Goal: Information Seeking & Learning: Learn about a topic

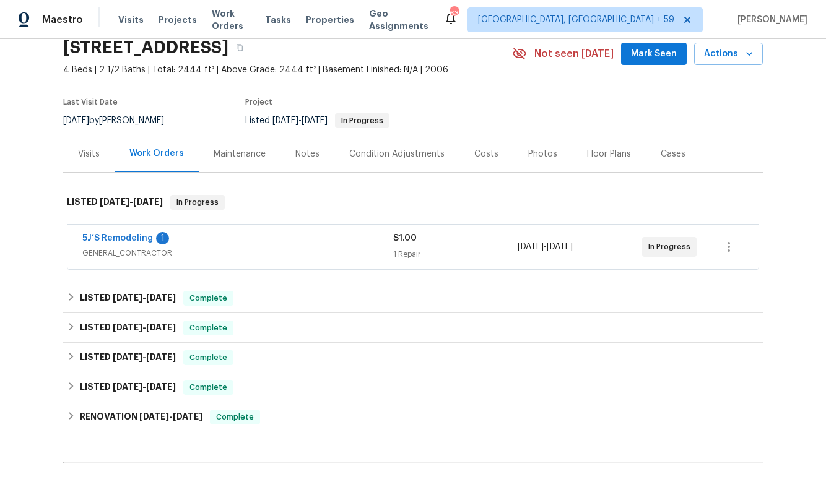
scroll to position [55, 0]
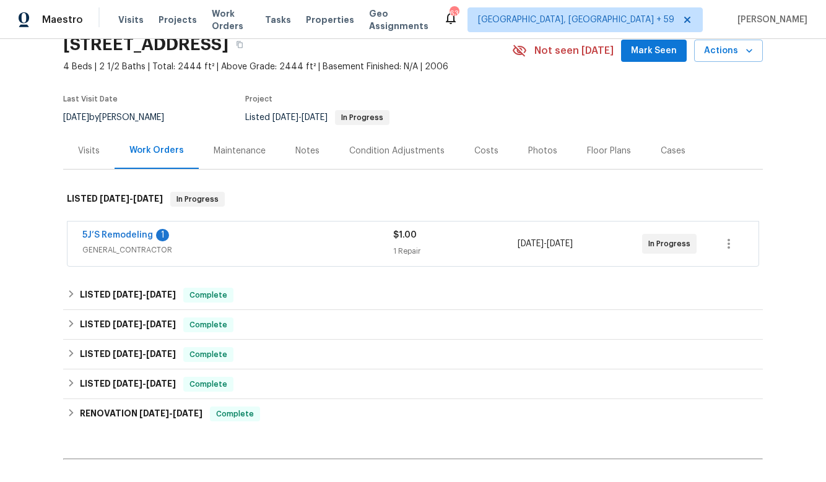
click at [334, 247] on span "GENERAL_CONTRACTOR" at bounding box center [237, 250] width 311 height 12
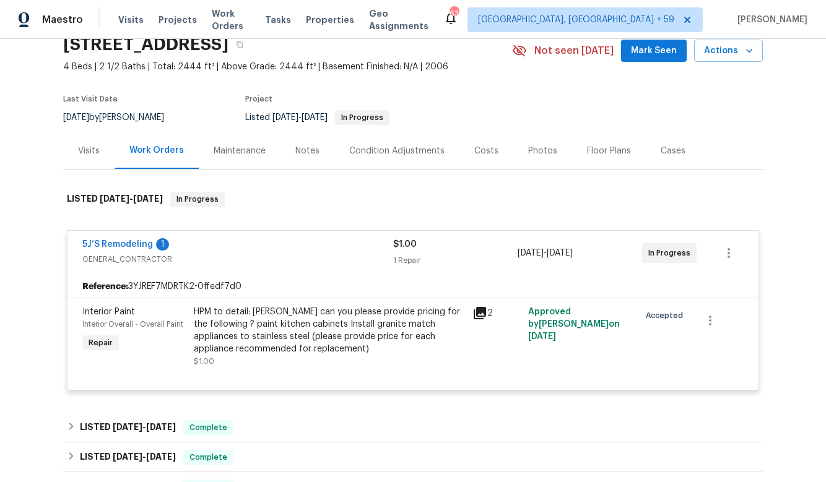
click at [482, 312] on icon at bounding box center [480, 313] width 12 height 12
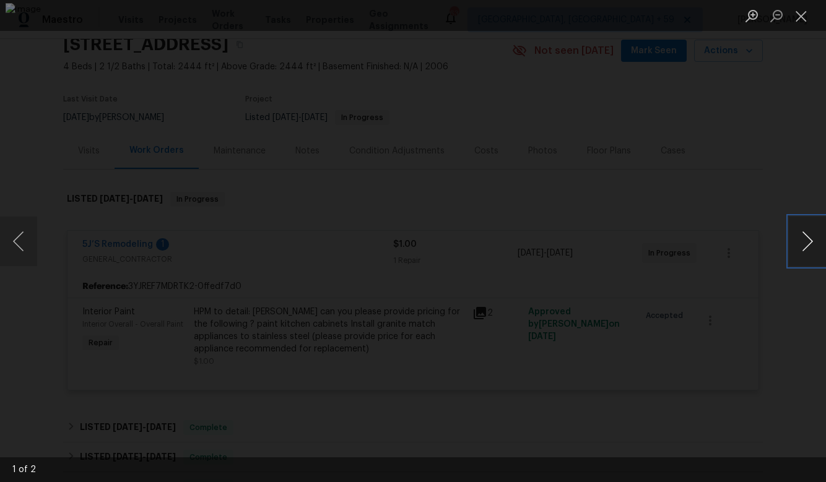
click at [804, 246] on button "Next image" at bounding box center [807, 242] width 37 height 50
click at [804, 11] on button "Close lightbox" at bounding box center [801, 16] width 25 height 22
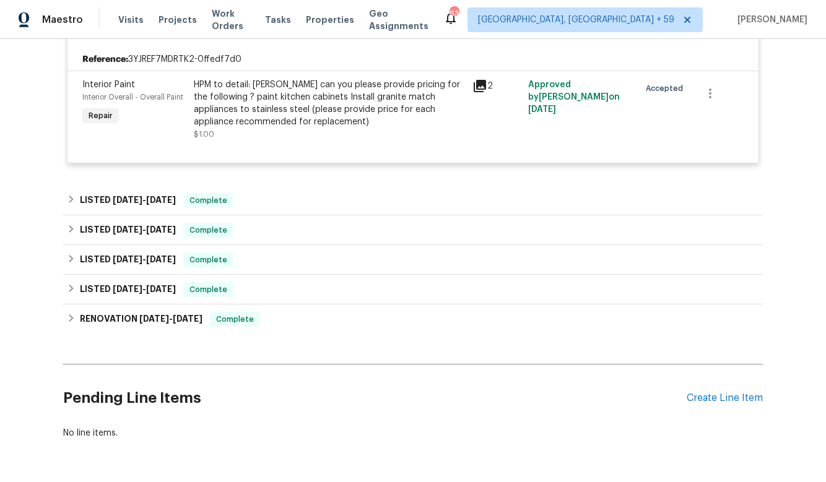
scroll to position [293, 0]
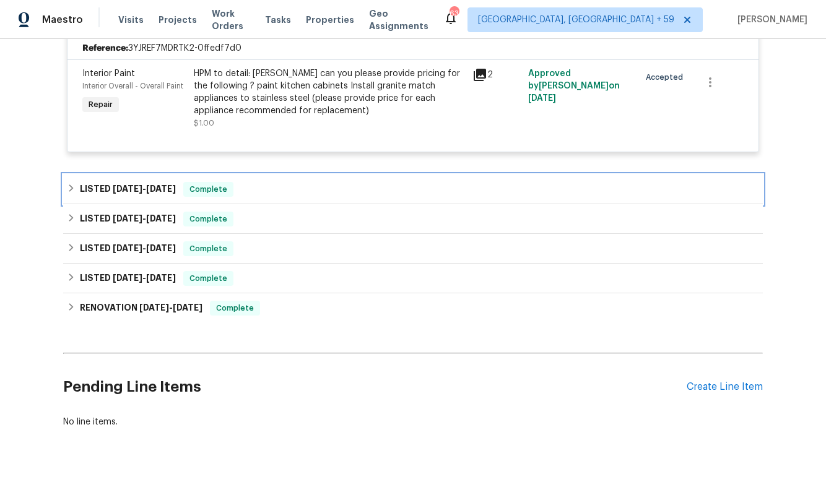
click at [253, 191] on div "LISTED [DATE] - [DATE] Complete" at bounding box center [413, 189] width 692 height 15
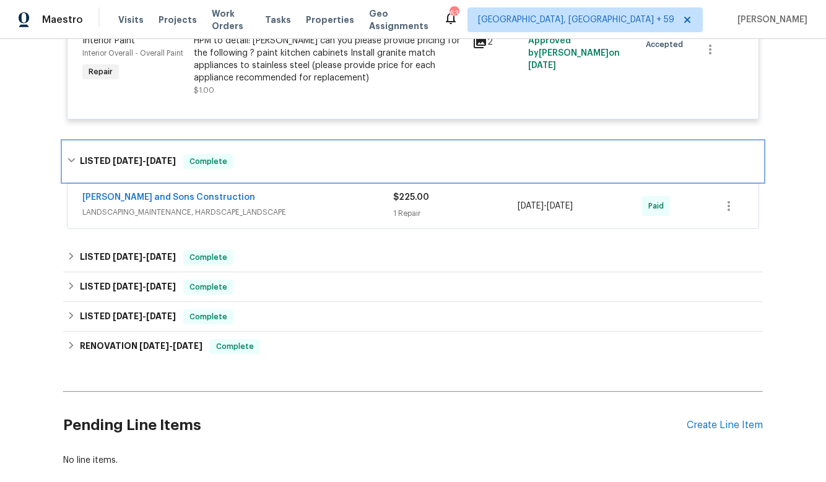
scroll to position [328, 0]
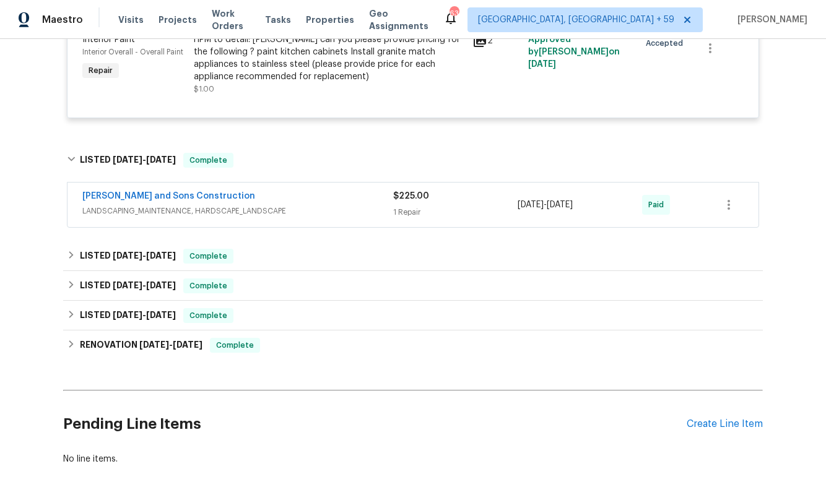
click at [253, 207] on span "LANDSCAPING_MAINTENANCE, HARDSCAPE_LANDSCAPE" at bounding box center [237, 211] width 311 height 12
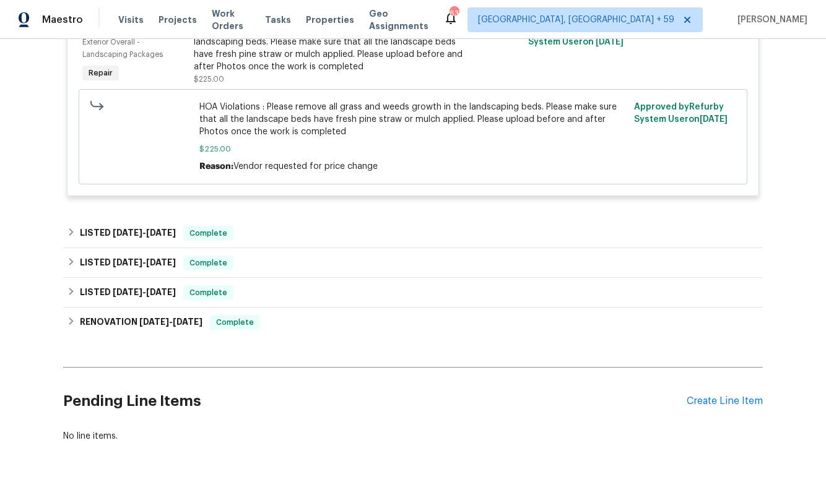
scroll to position [606, 0]
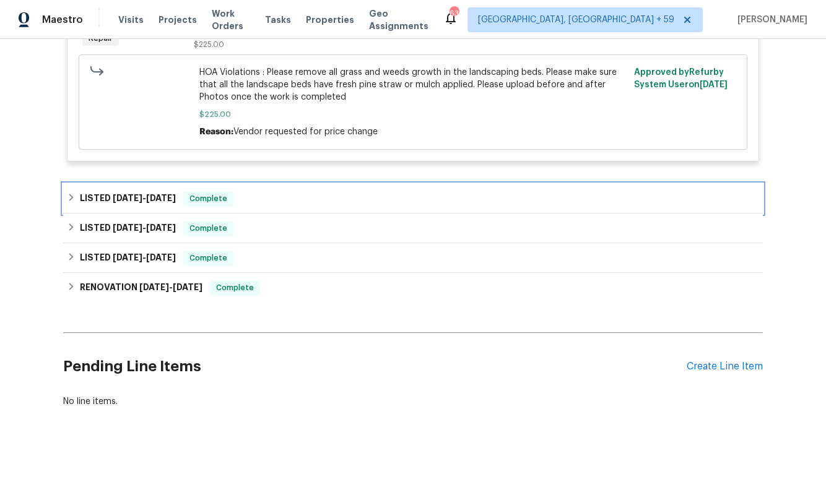
click at [253, 200] on div "LISTED [DATE] - [DATE] Complete" at bounding box center [413, 198] width 692 height 15
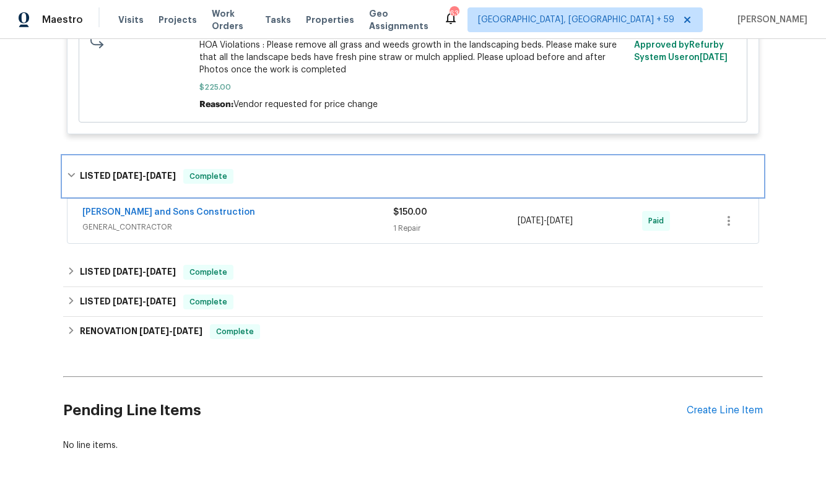
scroll to position [666, 0]
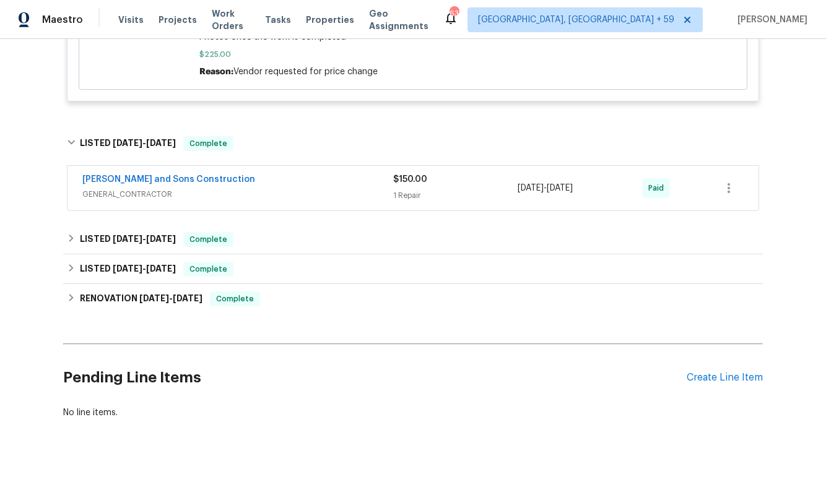
click at [253, 193] on span "GENERAL_CONTRACTOR" at bounding box center [237, 194] width 311 height 12
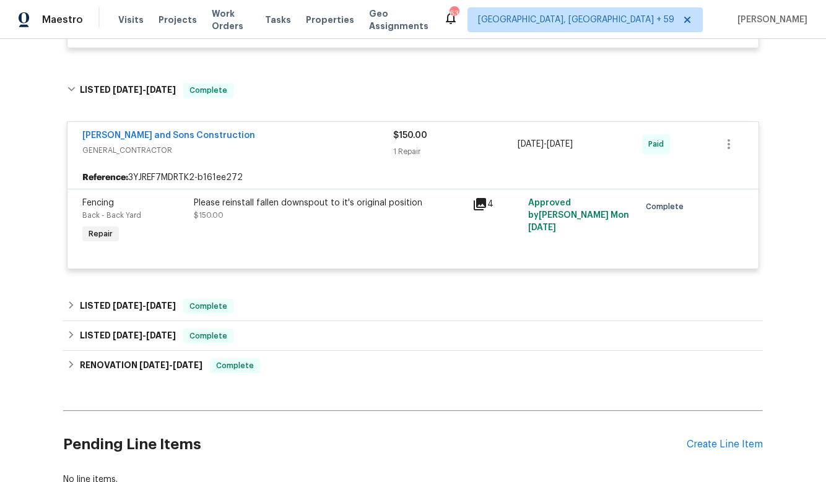
scroll to position [730, 0]
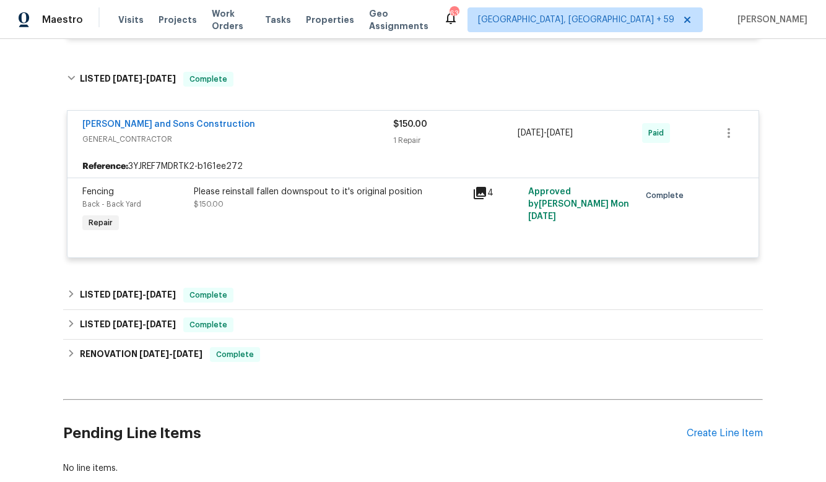
click at [478, 195] on icon at bounding box center [480, 193] width 12 height 12
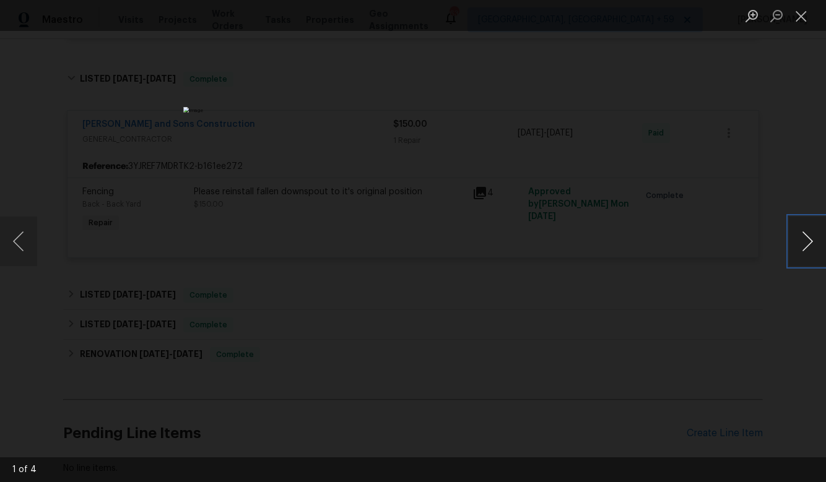
click at [814, 250] on button "Next image" at bounding box center [807, 242] width 37 height 50
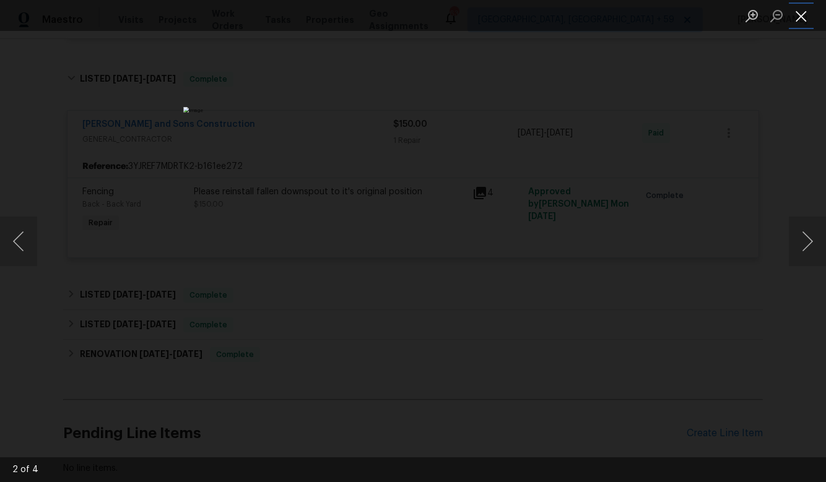
click at [799, 9] on button "Close lightbox" at bounding box center [801, 16] width 25 height 22
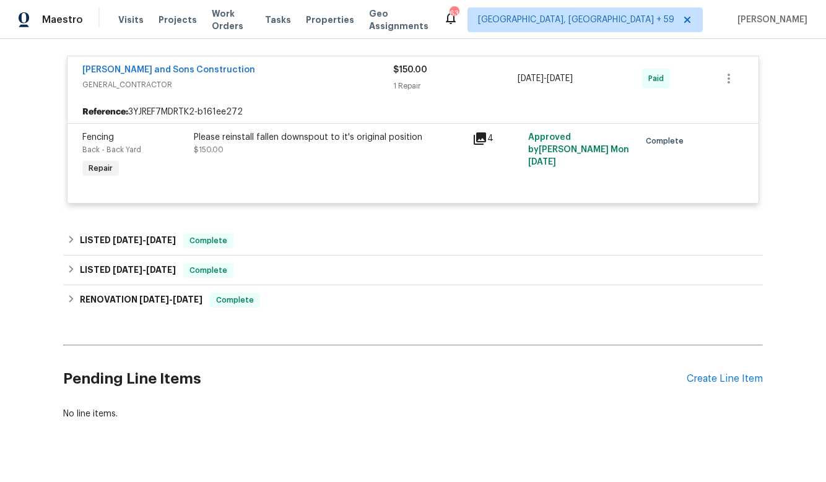
scroll to position [793, 0]
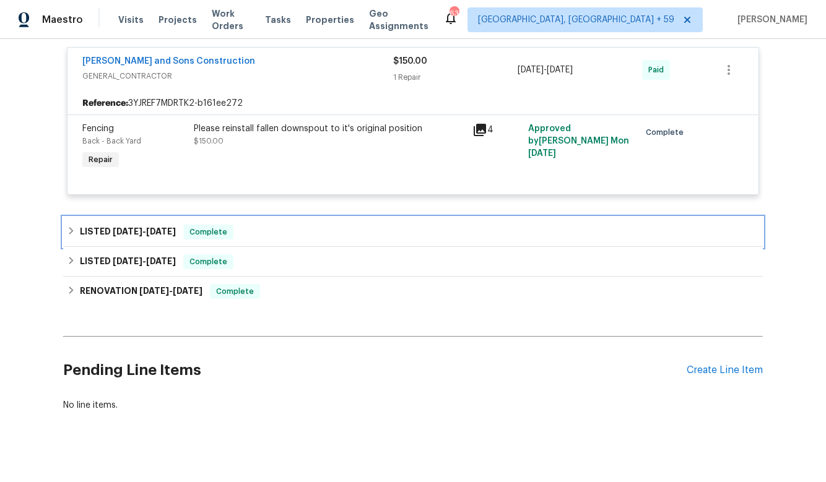
click at [271, 234] on div "LISTED [DATE] - [DATE] Complete" at bounding box center [413, 232] width 692 height 15
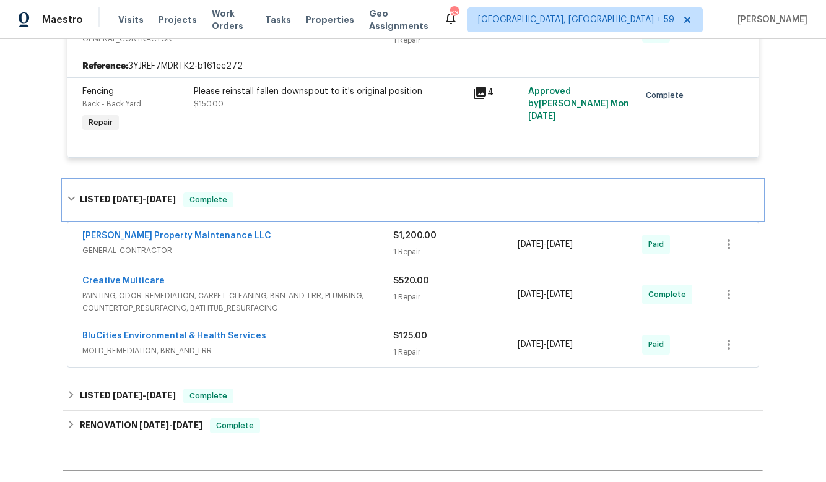
scroll to position [832, 0]
